Goal: Task Accomplishment & Management: Manage account settings

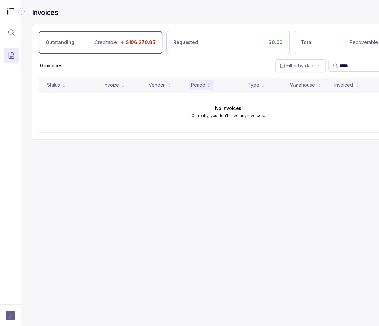
click at [315, 171] on div "Invoices Outstanding Creditable $106,270.85 Requested $0.00 Total Recoverable $…" at bounding box center [225, 163] width 408 height 326
click at [344, 65] on input "*****" at bounding box center [372, 65] width 67 height 7
click at [346, 65] on input "*****" at bounding box center [372, 65] width 67 height 7
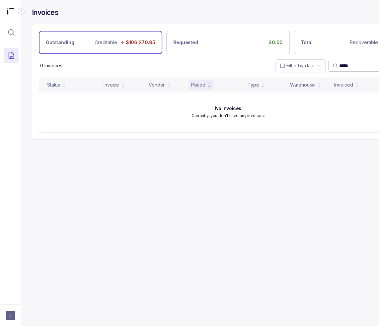
paste input "search"
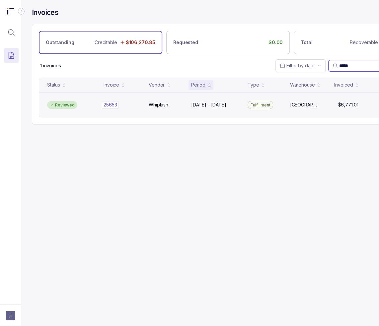
type input "*****"
click at [132, 106] on div "25653 25653" at bounding box center [122, 105] width 37 height 7
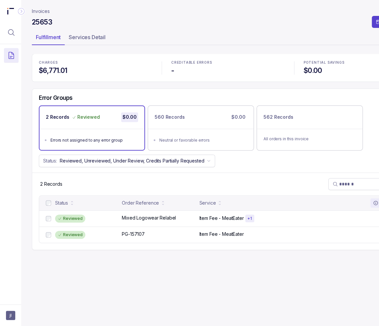
click at [318, 93] on div "Error Groups 2 Records Reviewed $0.00 Errors not assigned to any error group 56…" at bounding box center [228, 131] width 392 height 84
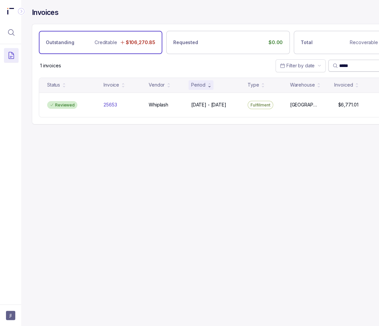
click at [344, 66] on input "*****" at bounding box center [372, 65] width 67 height 7
paste input "search"
click at [348, 65] on input "*****" at bounding box center [372, 65] width 67 height 7
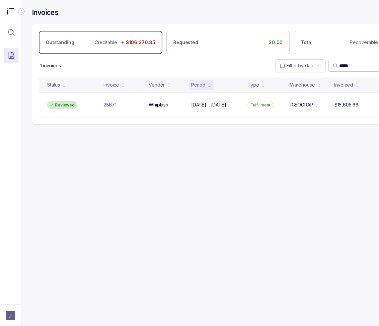
paste input "search"
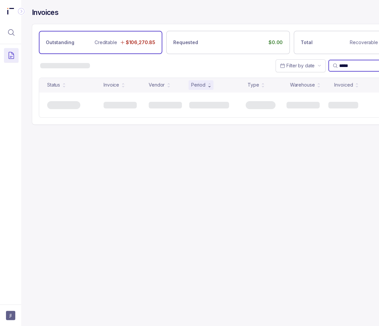
type input "*****"
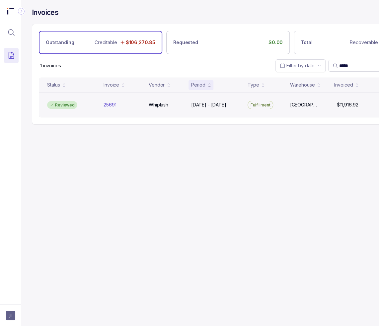
click at [279, 104] on div "Fulfillment" at bounding box center [265, 105] width 40 height 9
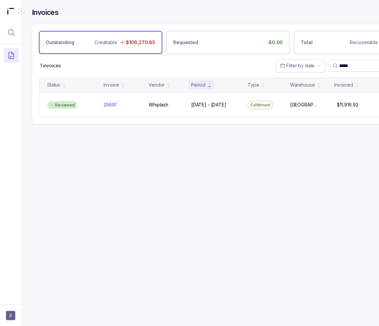
click at [326, 195] on div "Invoices Outstanding Creditable $106,270.85 Requested $0.00 Total Recoverable $…" at bounding box center [225, 163] width 408 height 326
click at [342, 64] on input "*****" at bounding box center [372, 65] width 67 height 7
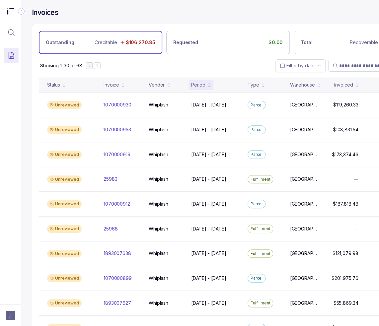
click at [219, 67] on div "Showing 1-30 of 68 Filter by date" at bounding box center [228, 65] width 392 height 23
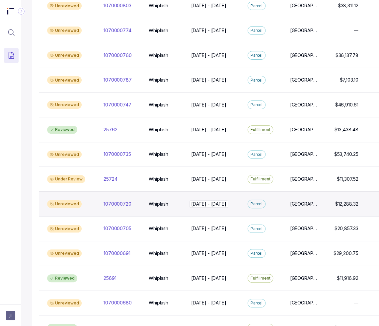
scroll to position [498, 0]
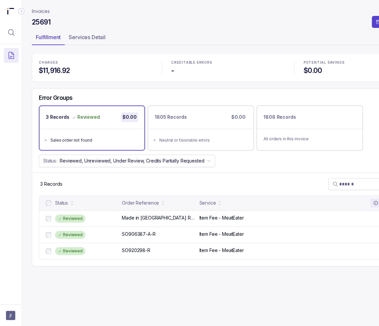
click at [43, 10] on p "Invoices" at bounding box center [41, 11] width 18 height 7
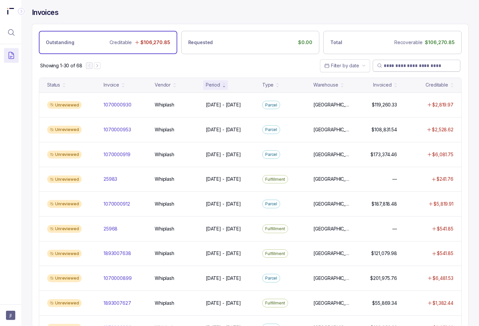
click at [379, 67] on input "search" at bounding box center [420, 65] width 72 height 7
paste input "*****"
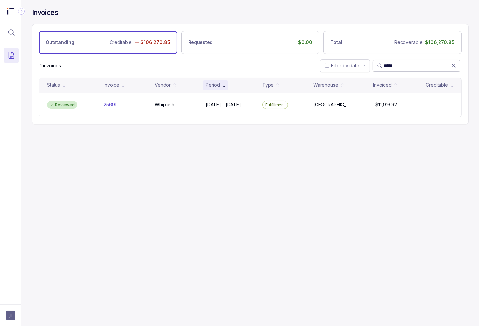
click at [379, 65] on input "*****" at bounding box center [417, 65] width 67 height 7
paste input "search"
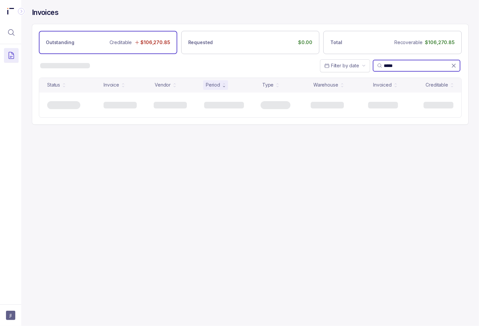
type input "*****"
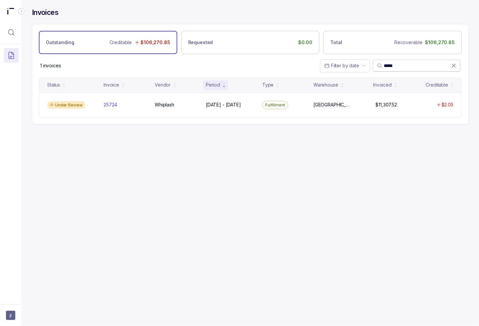
click at [379, 67] on icon at bounding box center [454, 65] width 7 height 7
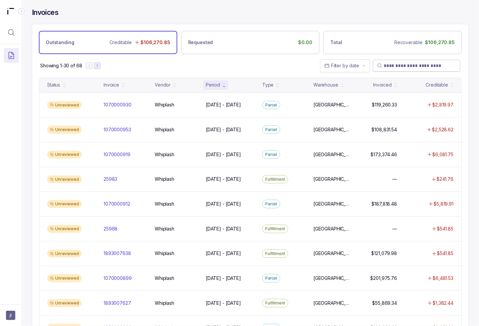
click at [100, 66] on icon "Next Page" at bounding box center [97, 65] width 5 height 5
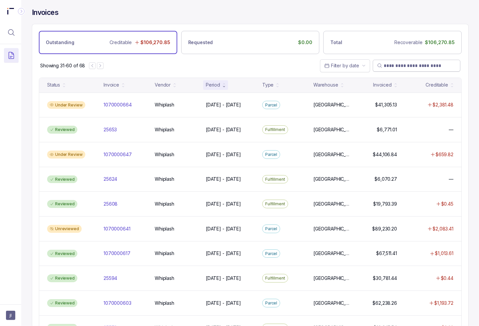
click at [87, 65] on nav "Showing 31-60 of 68" at bounding box center [71, 65] width 63 height 7
click at [90, 65] on icon "Previous Page" at bounding box center [92, 65] width 5 height 5
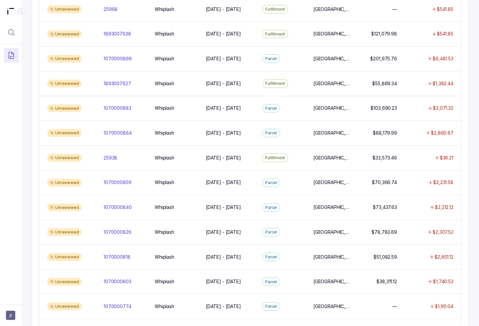
scroll to position [519, 0]
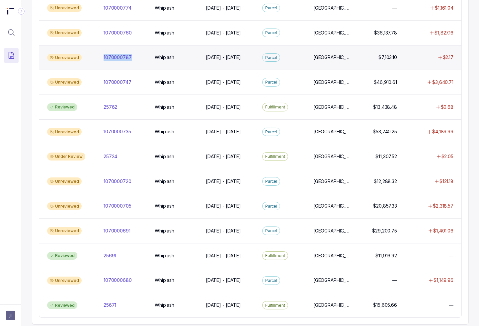
drag, startPoint x: 100, startPoint y: 54, endPoint x: 133, endPoint y: 62, distance: 34.5
click at [133, 62] on div "Unreviewed 1070000787 1070000787 Whiplash Whiplash [DATE] - [DATE] [DATE] - [DA…" at bounding box center [250, 57] width 422 height 25
copy p "1070000787"
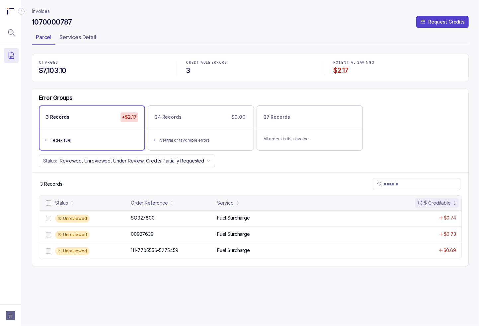
click at [379, 126] on div "3 Records +$2.17 Fedex fuel 24 Records $0.00 Neutral or favorable errors 27 Rec…" at bounding box center [250, 128] width 436 height 45
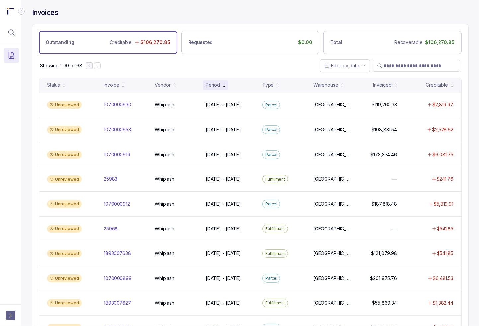
drag, startPoint x: 263, startPoint y: 59, endPoint x: 274, endPoint y: 62, distance: 11.6
click at [263, 59] on div "Showing 1-30 of 68 Filter by date" at bounding box center [250, 65] width 436 height 23
drag, startPoint x: 17, startPoint y: 202, endPoint x: 22, endPoint y: 202, distance: 5.0
click at [17, 202] on div at bounding box center [10, 172] width 21 height 257
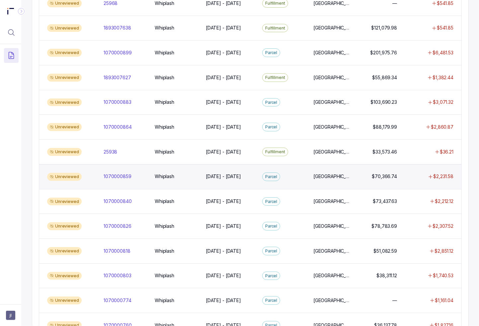
scroll to position [232, 0]
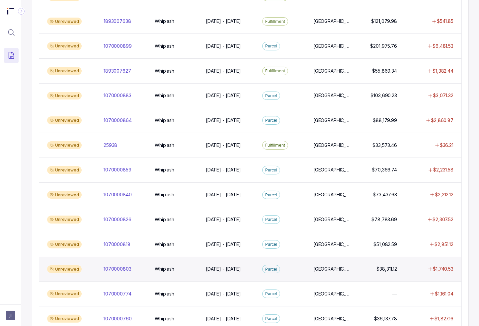
click at [379, 266] on p "$1,740.53" at bounding box center [443, 269] width 21 height 7
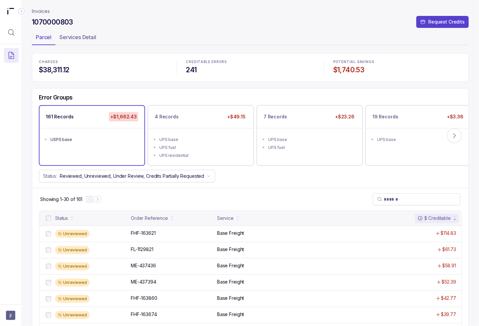
click at [309, 181] on div "Status: Reviewed, Unreviewed, Under Review, Credits Partially Requested" at bounding box center [250, 176] width 436 height 13
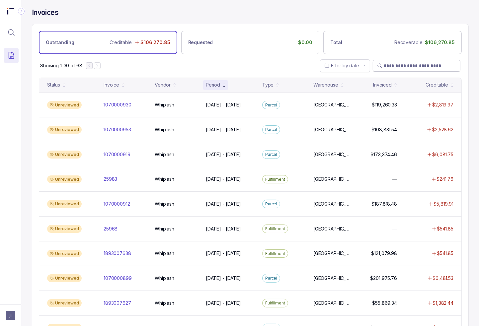
click at [379, 63] on input "search" at bounding box center [420, 65] width 72 height 7
paste input "*****"
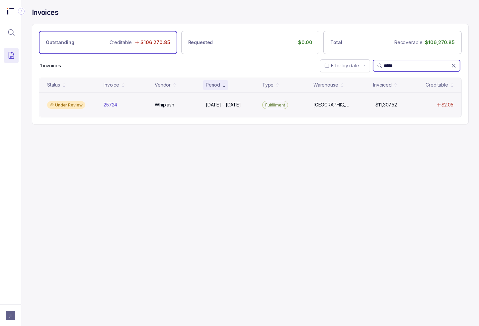
type input "*****"
click at [311, 102] on div "[GEOGRAPHIC_DATA] [GEOGRAPHIC_DATA]" at bounding box center [332, 105] width 43 height 7
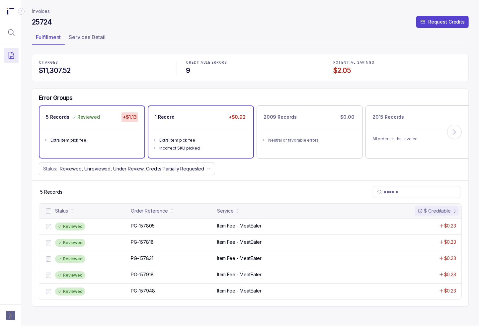
click at [216, 129] on ul "Extra item pick fee Incorrect SKU picked" at bounding box center [200, 143] width 105 height 29
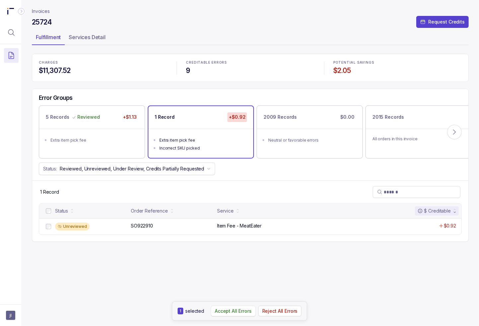
click at [235, 310] on p "Accept All Errors" at bounding box center [233, 311] width 37 height 7
click at [220, 92] on div "Error Groups 5 Records Reviewed +$1.13 Extra item pick fee 1 Record Reviewed +$…" at bounding box center [250, 135] width 436 height 92
click at [41, 13] on p "Invoices" at bounding box center [41, 11] width 18 height 7
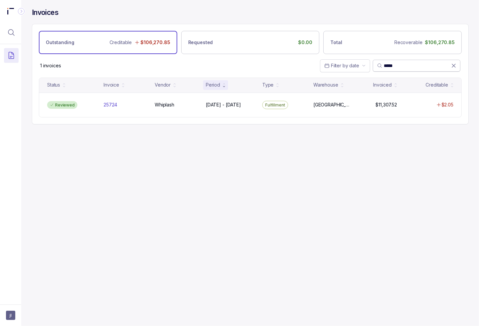
click at [379, 64] on icon at bounding box center [454, 65] width 7 height 7
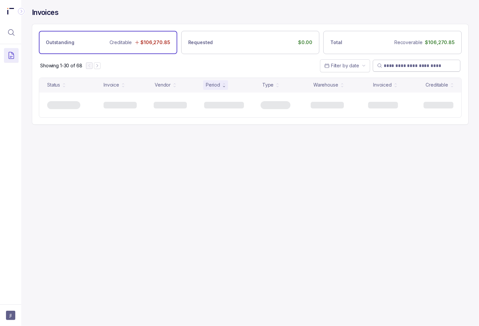
click at [224, 75] on div "Showing 1-30 of 68 Filter by date" at bounding box center [250, 65] width 436 height 23
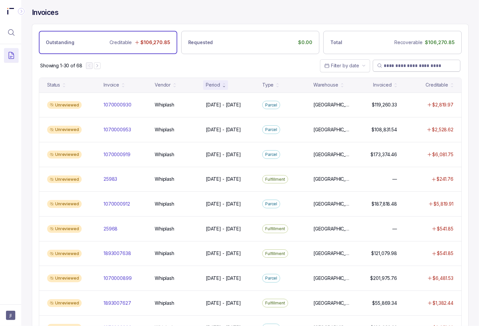
click at [278, 71] on div "Showing 1-30 of 68 Filter by date" at bounding box center [250, 65] width 436 height 23
click at [369, 29] on div "Outstanding Creditable $106,270.85 Requested $0.00 Total Recoverable $106,270.85" at bounding box center [250, 39] width 436 height 30
click at [379, 15] on div "Invoices" at bounding box center [250, 16] width 437 height 16
click at [379, 63] on input "search" at bounding box center [420, 65] width 72 height 7
paste input "**********"
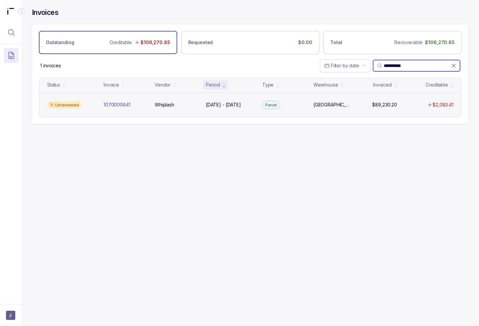
type input "**********"
click at [222, 109] on div "Unreviewed 1070000641 1070000641 Whiplash Whiplash [DATE] - [DATE] [DATE] - [DA…" at bounding box center [250, 105] width 422 height 25
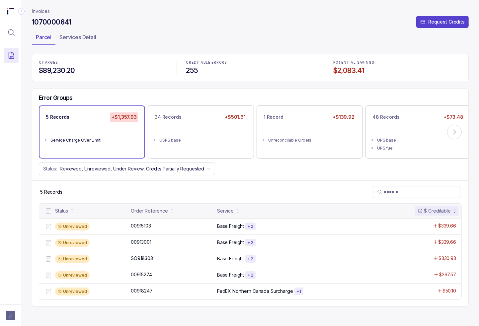
click at [257, 183] on div "5 Records" at bounding box center [250, 192] width 436 height 23
click at [230, 313] on p "Accept All Errors" at bounding box center [233, 311] width 37 height 7
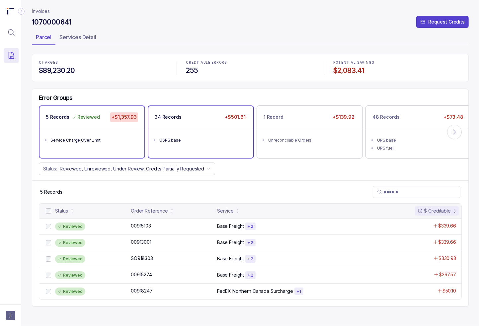
click at [198, 130] on ul "USPS base" at bounding box center [200, 139] width 105 height 21
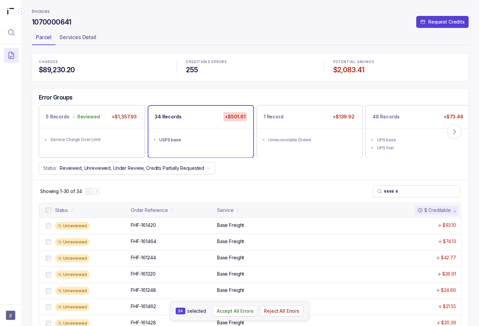
click at [234, 311] on p "Accept All Errors" at bounding box center [235, 311] width 37 height 7
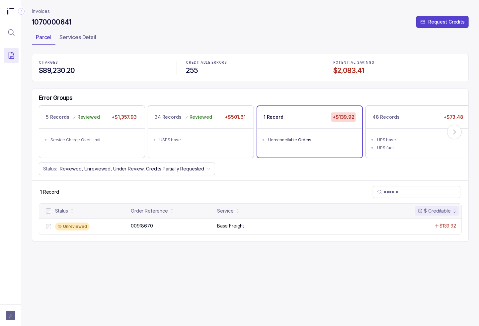
click at [295, 123] on div "1 Record +$139.92" at bounding box center [309, 117] width 105 height 22
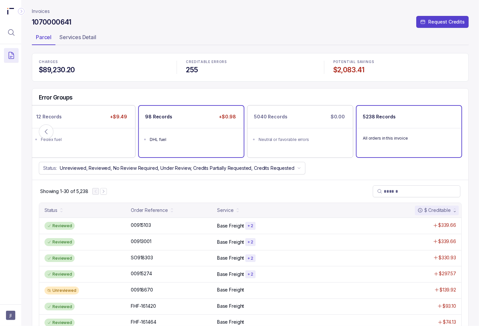
click at [153, 136] on div "DHL fuel" at bounding box center [193, 139] width 87 height 7
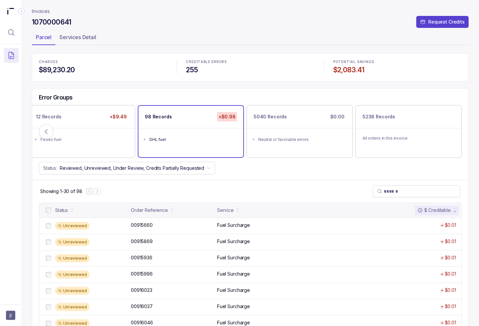
click at [45, 209] on div at bounding box center [48, 210] width 8 height 8
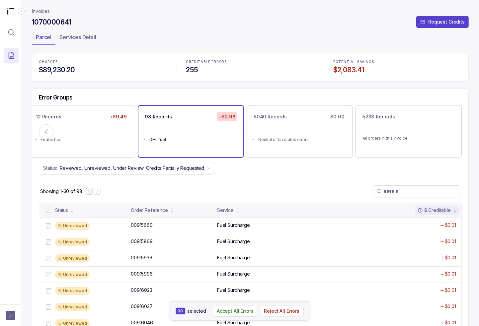
click at [218, 313] on p "Accept All Errors" at bounding box center [235, 311] width 37 height 7
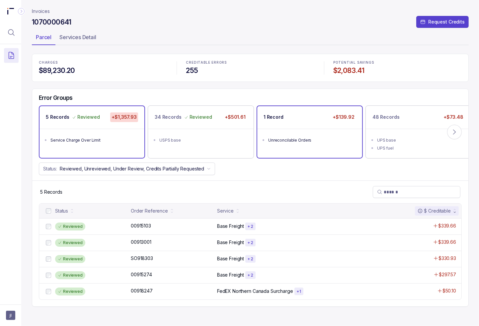
drag, startPoint x: 335, startPoint y: 127, endPoint x: 288, endPoint y: 146, distance: 50.7
click at [336, 127] on div "1 Record +$139.92" at bounding box center [309, 117] width 105 height 22
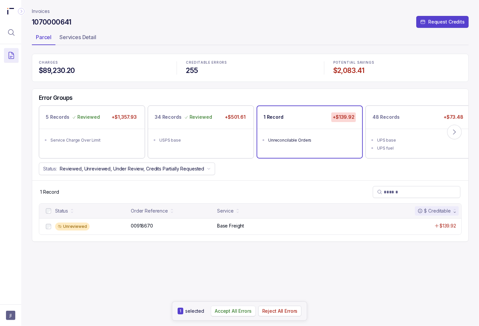
click at [237, 313] on p "Accept All Errors" at bounding box center [233, 311] width 37 height 7
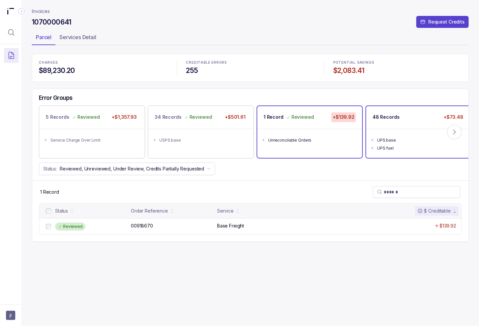
click at [379, 127] on div "48 Records +$73.48" at bounding box center [418, 117] width 105 height 22
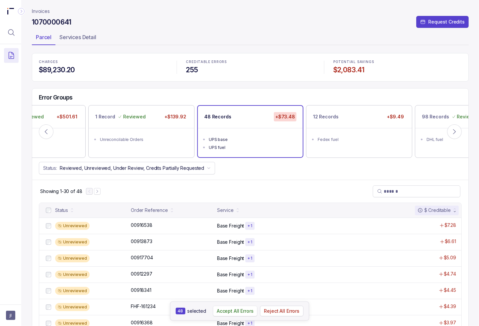
click at [240, 312] on p "Accept All Errors" at bounding box center [235, 311] width 37 height 7
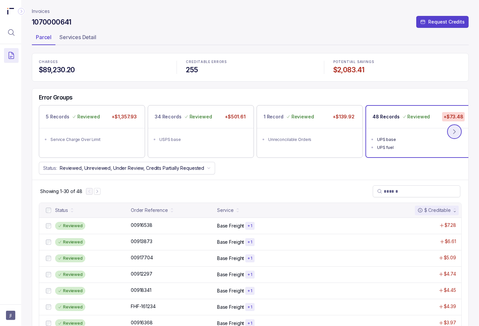
click at [379, 131] on icon at bounding box center [454, 131] width 7 height 7
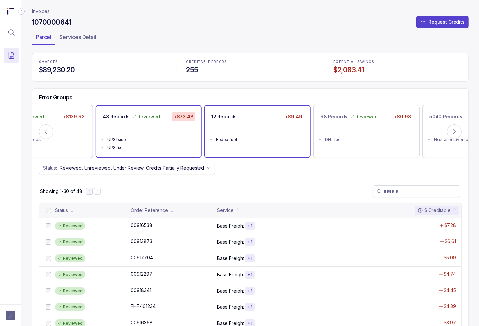
click at [251, 126] on div "12 Records +$9.49" at bounding box center [257, 117] width 105 height 22
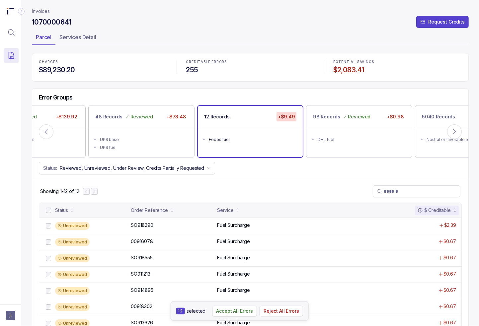
click at [238, 311] on p "Accept All Errors" at bounding box center [234, 311] width 37 height 7
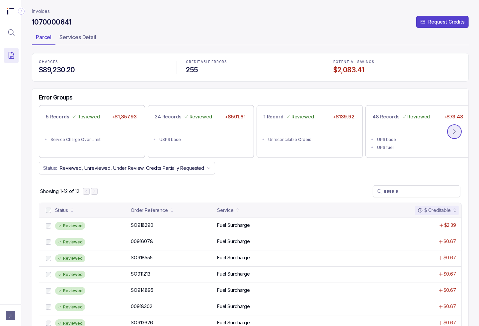
click at [379, 131] on icon at bounding box center [454, 131] width 7 height 7
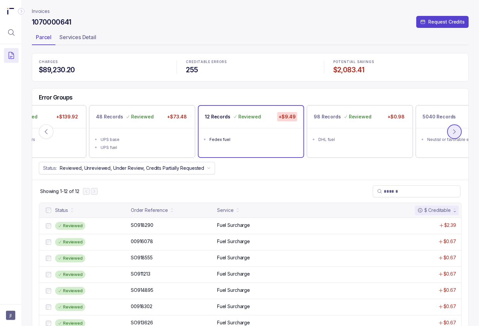
click at [379, 131] on icon at bounding box center [454, 131] width 7 height 7
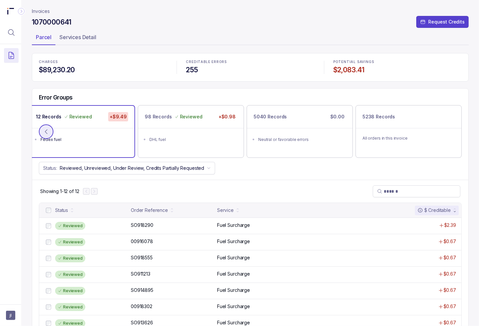
click at [48, 130] on icon at bounding box center [46, 131] width 7 height 7
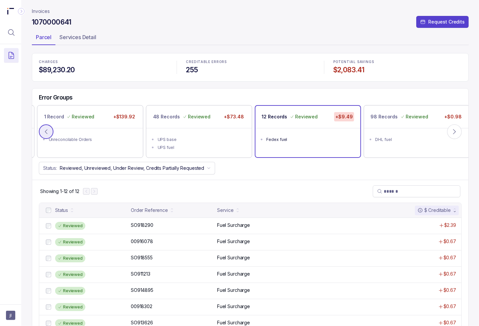
click at [47, 130] on icon at bounding box center [46, 131] width 7 height 7
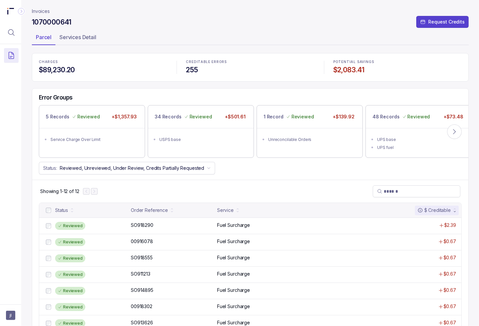
click at [37, 11] on p "Invoices" at bounding box center [41, 11] width 18 height 7
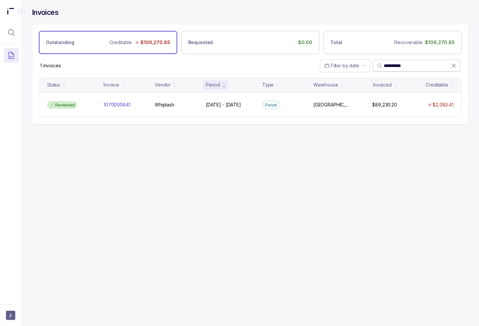
click at [379, 64] on icon at bounding box center [454, 65] width 7 height 7
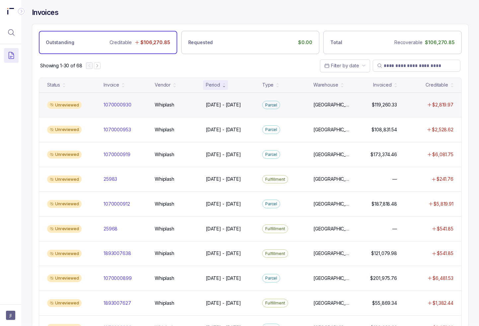
drag, startPoint x: 469, startPoint y: 85, endPoint x: 458, endPoint y: 98, distance: 17.2
click at [379, 85] on div "Invoices Outstanding Creditable $106,270.85 Requested $0.00 Total Recoverable $…" at bounding box center [247, 163] width 453 height 326
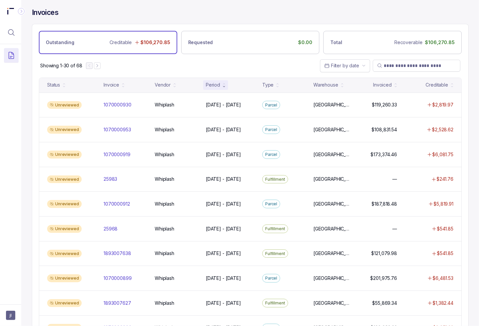
click at [256, 65] on div "Showing 1-30 of 68 Filter by date" at bounding box center [250, 65] width 436 height 23
drag, startPoint x: 184, startPoint y: 63, endPoint x: 206, endPoint y: 66, distance: 22.4
click at [184, 63] on div "Showing 1-30 of 68 Filter by date" at bounding box center [250, 65] width 436 height 23
drag, startPoint x: 201, startPoint y: 67, endPoint x: 159, endPoint y: 34, distance: 53.0
click at [200, 66] on div "Showing 1-30 of 68 Filter by date" at bounding box center [250, 65] width 436 height 23
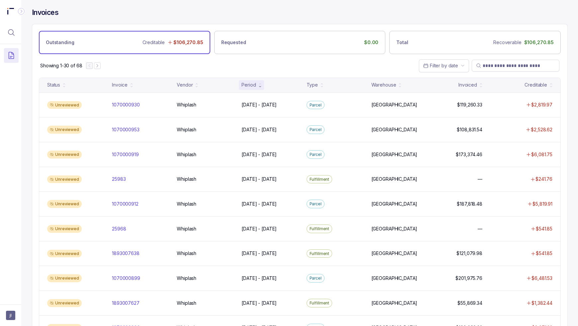
drag, startPoint x: 244, startPoint y: 62, endPoint x: 240, endPoint y: 60, distance: 3.7
click at [244, 62] on div "Showing 1-30 of 68 Filter by date" at bounding box center [299, 65] width 535 height 23
click at [231, 61] on div "Showing 1-30 of 68 Filter by date" at bounding box center [299, 65] width 535 height 23
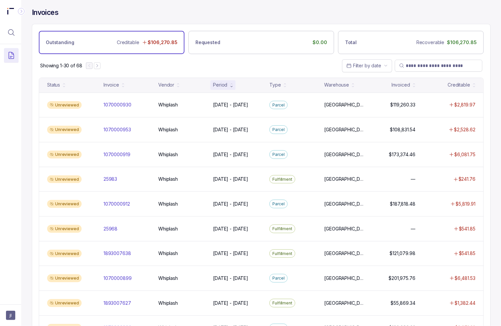
drag, startPoint x: 126, startPoint y: 90, endPoint x: 172, endPoint y: 67, distance: 51.4
click at [126, 90] on div "Status Invoice Vendor Period Type Warehouse Invoiced Creditable" at bounding box center [261, 85] width 445 height 15
click at [206, 60] on div "Showing 1-30 of 68 Filter by date" at bounding box center [261, 65] width 458 height 23
click at [206, 61] on div "Showing 1-30 of 68 Filter by date" at bounding box center [261, 65] width 458 height 23
drag, startPoint x: 11, startPoint y: 31, endPoint x: 27, endPoint y: 32, distance: 16.0
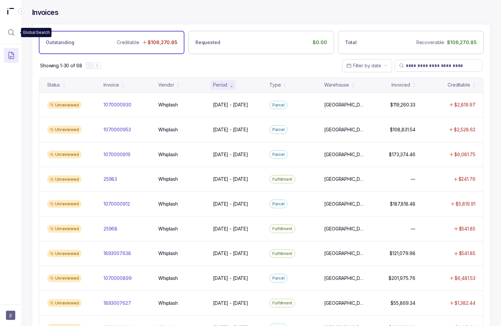
click at [11, 31] on icon "Menu Icon Button MagnifyingGlassIcon" at bounding box center [11, 33] width 8 height 8
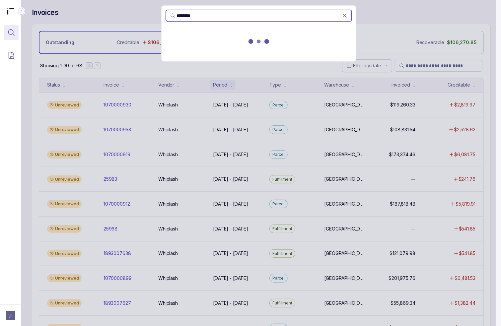
type input "********"
click at [187, 47] on div at bounding box center [259, 42] width 195 height 29
click at [187, 46] on div at bounding box center [259, 42] width 195 height 29
click at [120, 206] on div "********" at bounding box center [258, 163] width 475 height 326
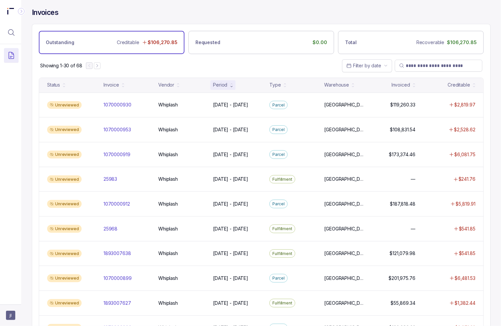
click at [11, 316] on span "jl" at bounding box center [10, 315] width 9 height 9
click at [13, 302] on div "Logout" at bounding box center [39, 301] width 63 height 8
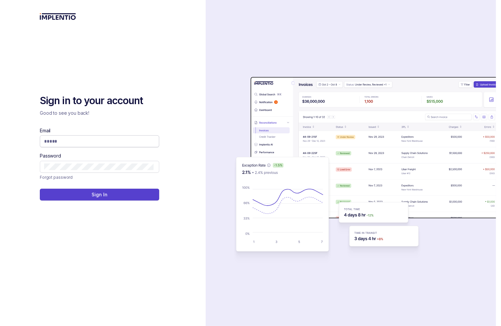
click at [62, 142] on input "Email" at bounding box center [99, 141] width 110 height 7
type input "**********"
